Goal: Transaction & Acquisition: Purchase product/service

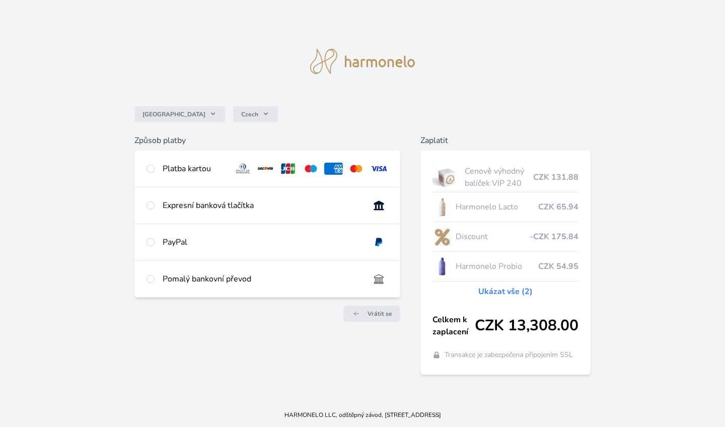
click at [202, 163] on div "Platba kartou" at bounding box center [194, 169] width 63 height 12
radio input "true"
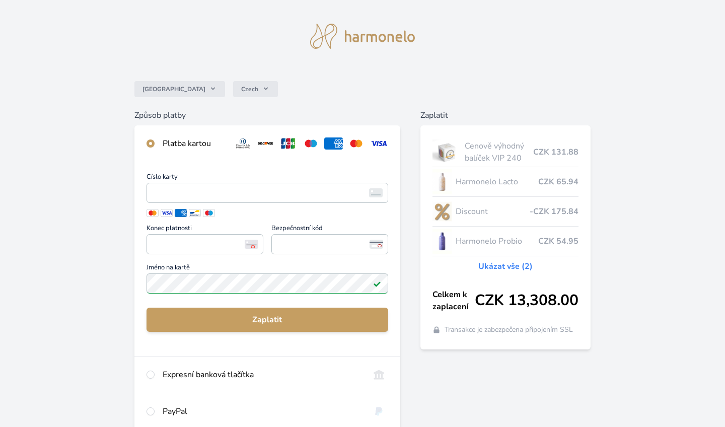
scroll to position [22, 0]
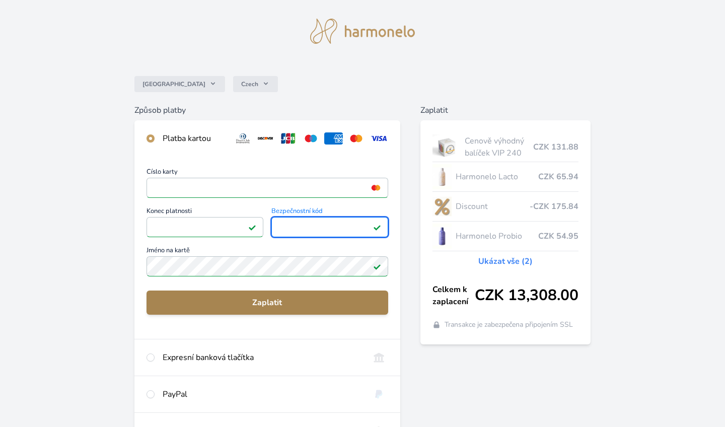
click at [265, 298] on span "Zaplatit" at bounding box center [268, 303] width 226 height 12
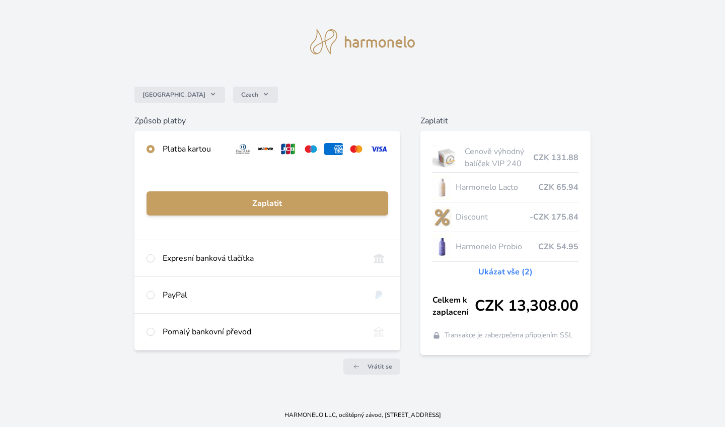
scroll to position [11, 0]
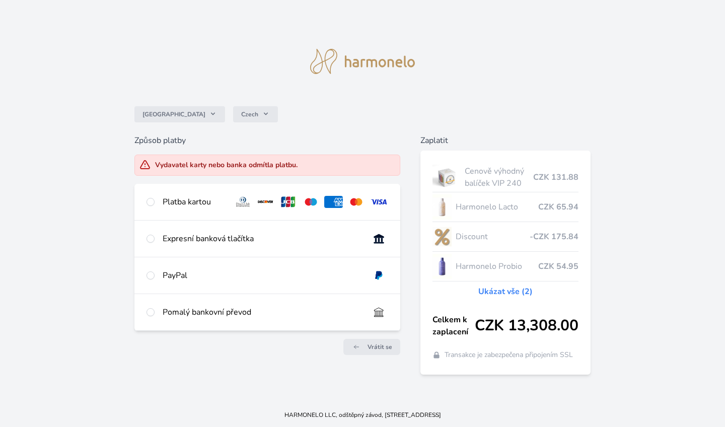
click at [175, 201] on div "Platba kartou" at bounding box center [194, 202] width 63 height 12
radio input "true"
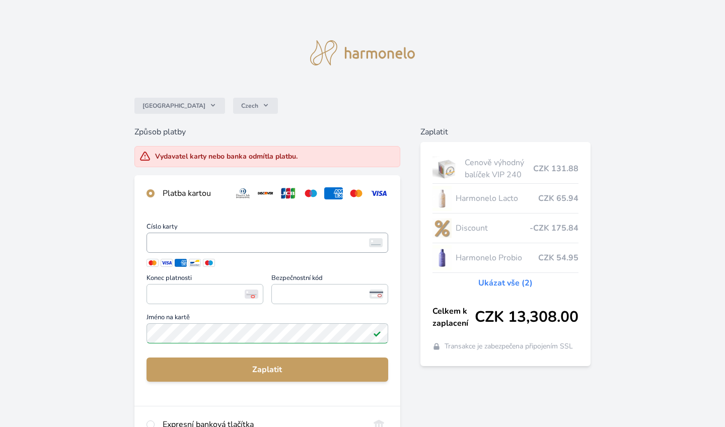
click at [180, 235] on span "<p>Your browser does not support iframes.</p>" at bounding box center [268, 243] width 242 height 20
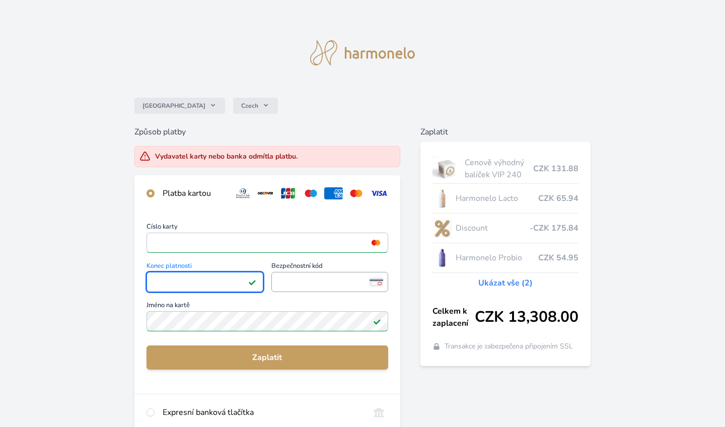
click at [304, 274] on span "<p>Your browser does not support iframes.</p>" at bounding box center [329, 282] width 117 height 20
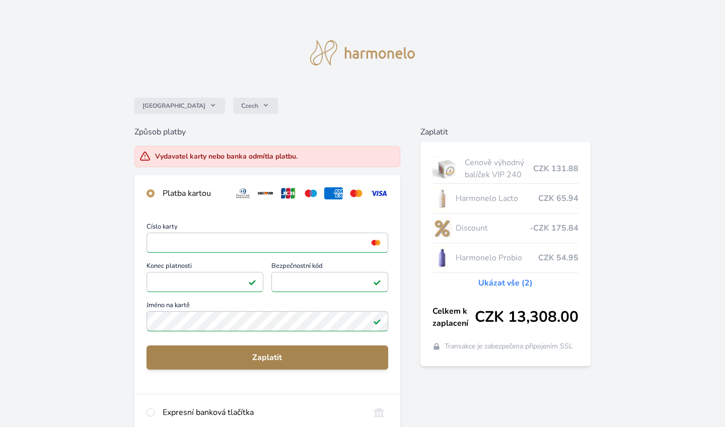
click at [305, 353] on span "Zaplatit" at bounding box center [268, 358] width 226 height 12
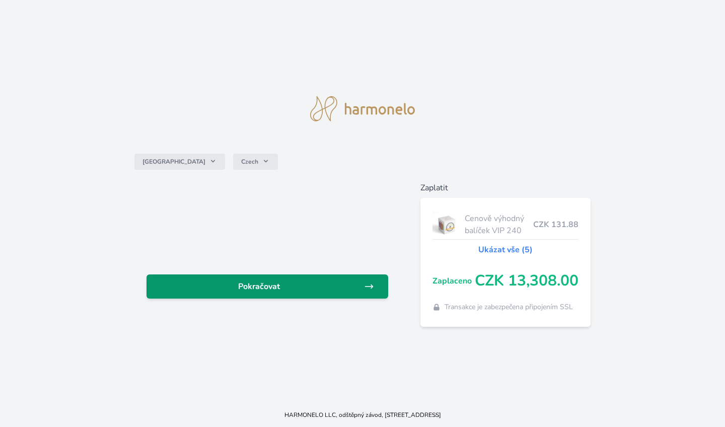
click at [222, 288] on span "Pokračovat" at bounding box center [260, 287] width 210 height 12
